Goal: Information Seeking & Learning: Understand process/instructions

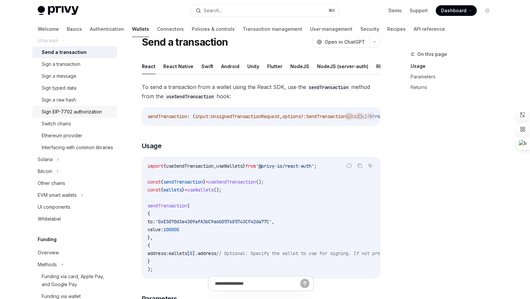
scroll to position [185, 0]
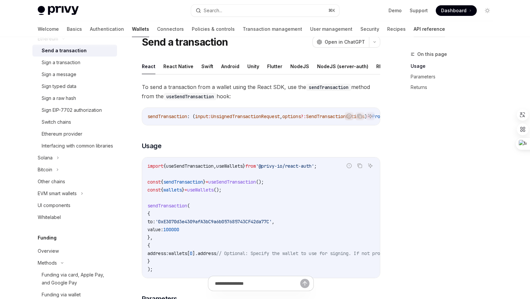
click at [413, 27] on link "API reference" at bounding box center [428, 29] width 31 height 16
type textarea "*"
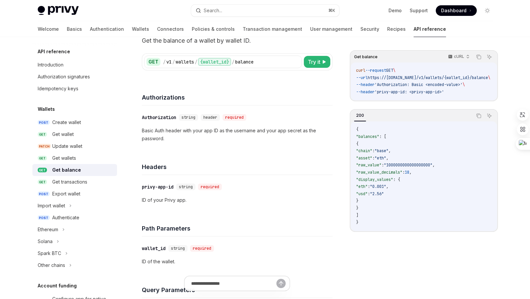
scroll to position [11, 0]
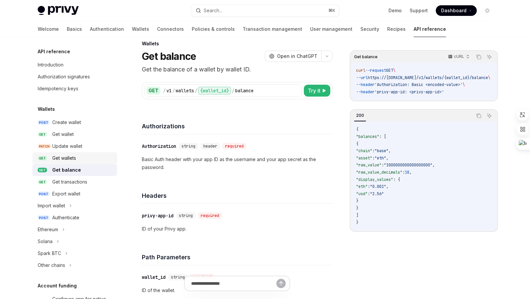
click at [85, 158] on div "Get wallets" at bounding box center [82, 158] width 61 height 8
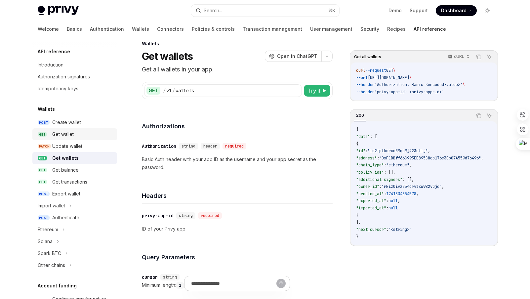
click at [84, 132] on div "Get wallet" at bounding box center [82, 134] width 61 height 8
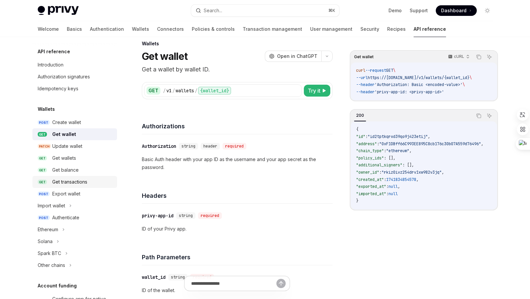
click at [81, 178] on div "Get transactions" at bounding box center [69, 182] width 35 height 8
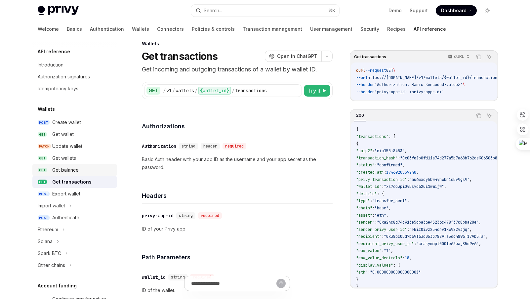
click at [84, 169] on div "Get balance" at bounding box center [82, 170] width 61 height 8
type textarea "*"
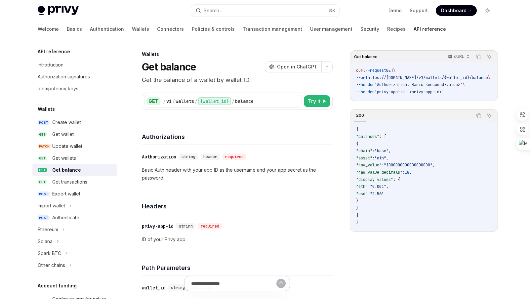
click at [324, 126] on div "Authorizations" at bounding box center [237, 132] width 191 height 24
click at [476, 59] on button "Copy the contents from the code block" at bounding box center [478, 57] width 9 height 9
click at [273, 150] on div "​ Authorization string header required Basic Auth header with your app ID as th…" at bounding box center [237, 167] width 191 height 45
click at [212, 124] on div "Authorizations" at bounding box center [237, 132] width 191 height 24
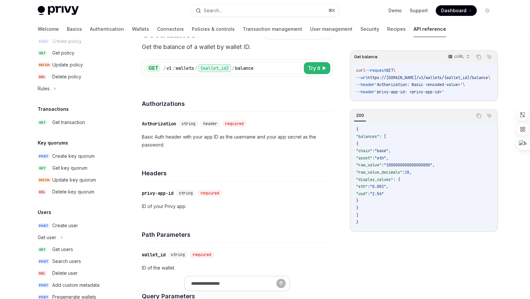
scroll to position [396, 0]
